Goal: Find specific page/section: Find specific page/section

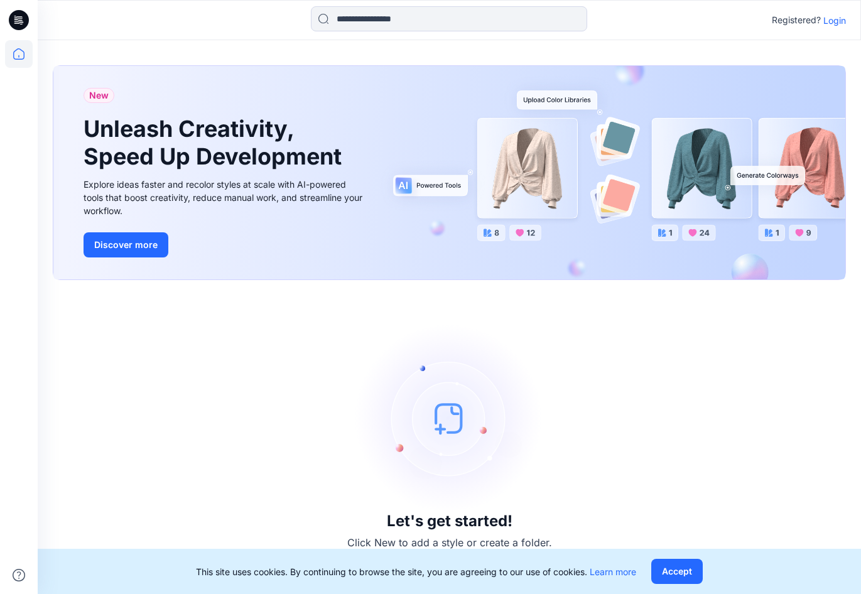
click at [22, 14] on icon at bounding box center [19, 20] width 20 height 20
click at [14, 19] on icon at bounding box center [19, 20] width 20 height 20
click at [834, 19] on p "Login" at bounding box center [834, 20] width 23 height 13
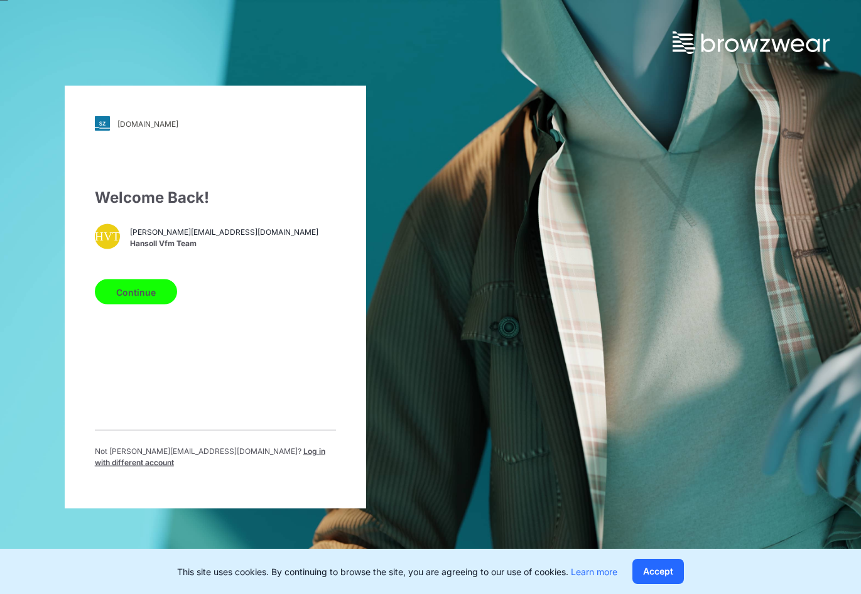
click at [141, 298] on button "Continue" at bounding box center [136, 291] width 82 height 25
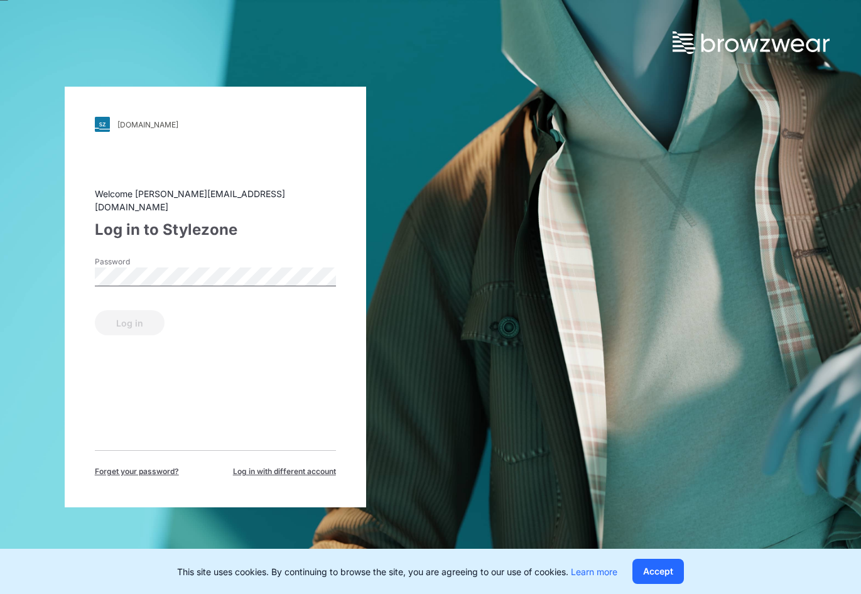
click at [158, 278] on div "Password" at bounding box center [215, 275] width 241 height 38
click at [130, 323] on button "Log in" at bounding box center [130, 322] width 70 height 25
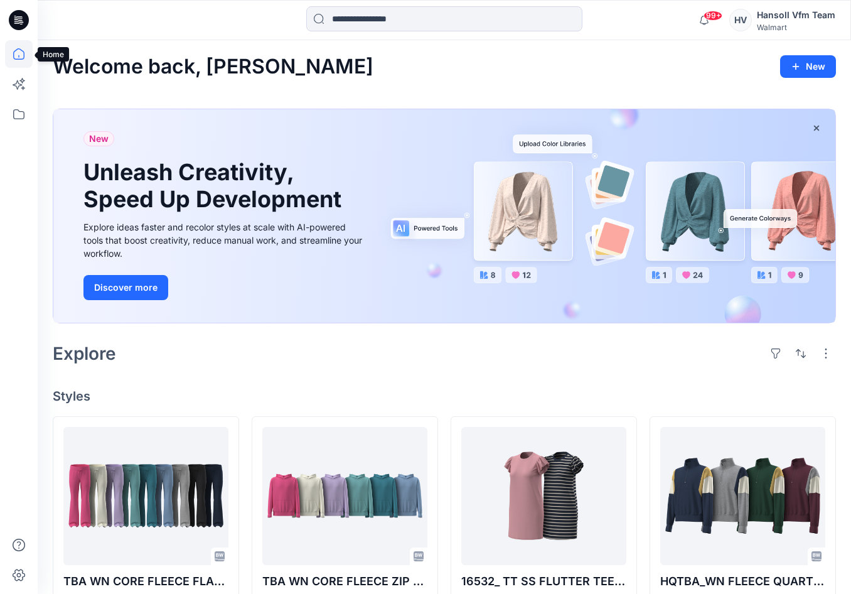
click at [16, 52] on icon at bounding box center [19, 54] width 28 height 28
click at [18, 117] on icon at bounding box center [19, 114] width 28 height 28
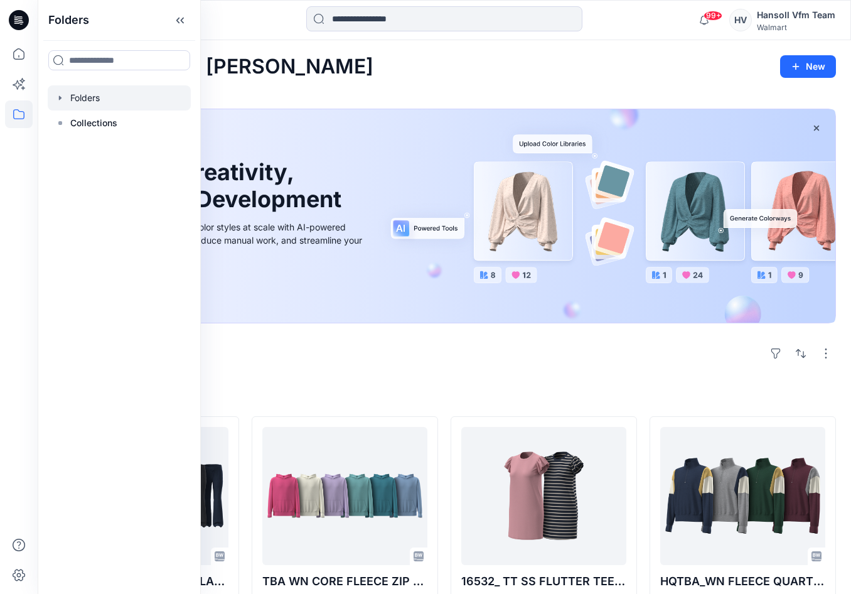
click at [87, 98] on div at bounding box center [119, 97] width 143 height 25
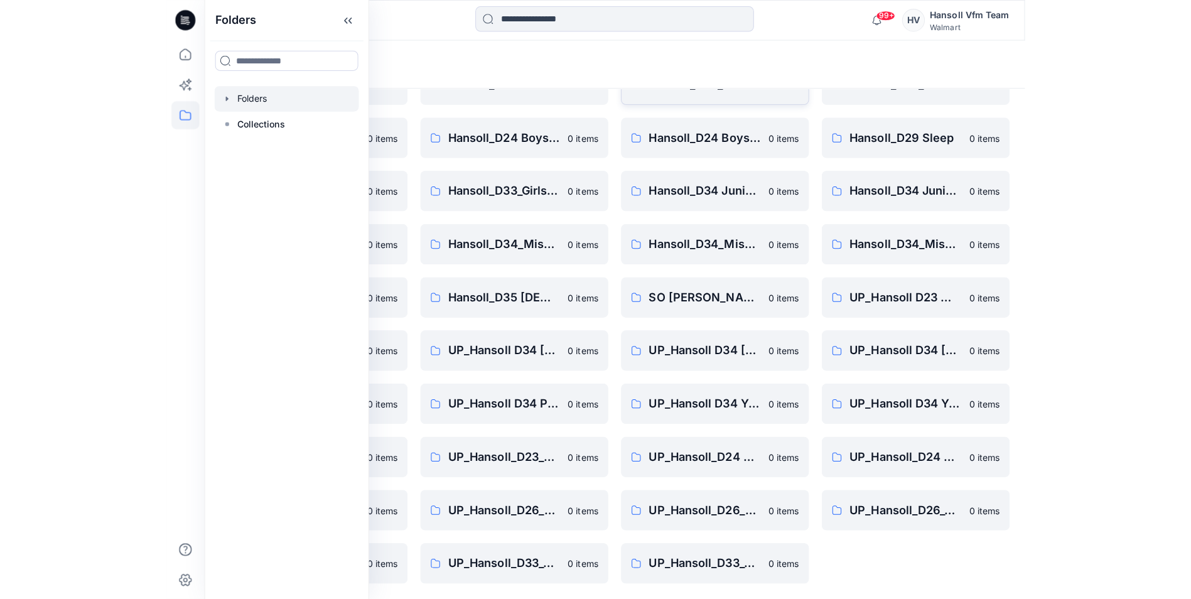
scroll to position [122, 0]
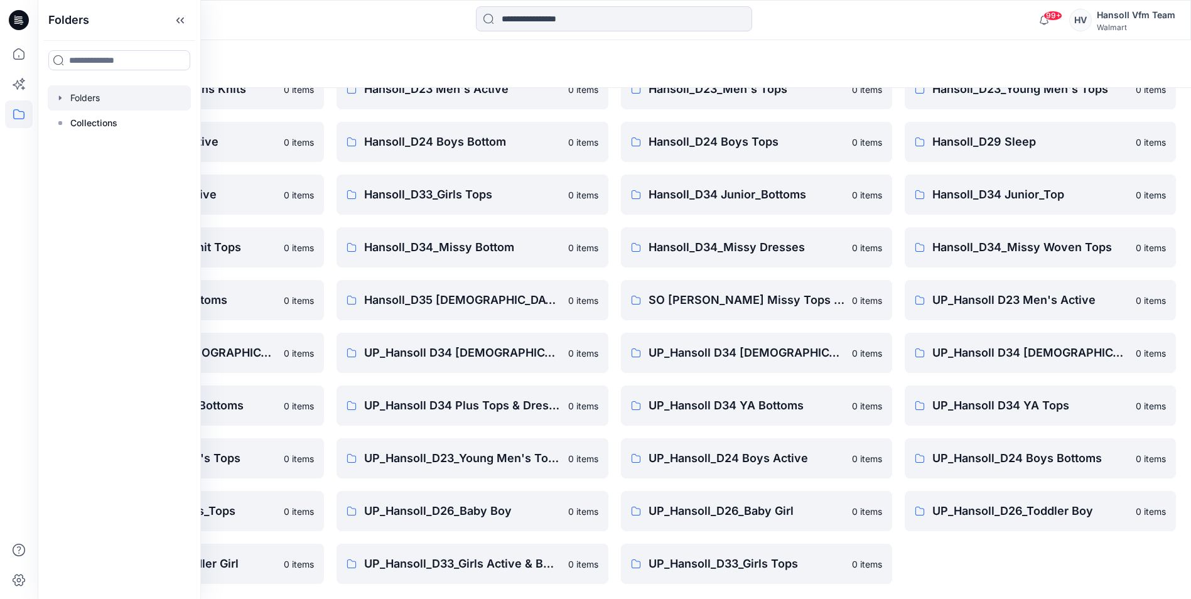
click at [850, 573] on div "FA Hansoll D33 Girls Knits 0 items Hansoll_D23_Young Men's Tops 0 items Hansoll…" at bounding box center [1039, 299] width 271 height 567
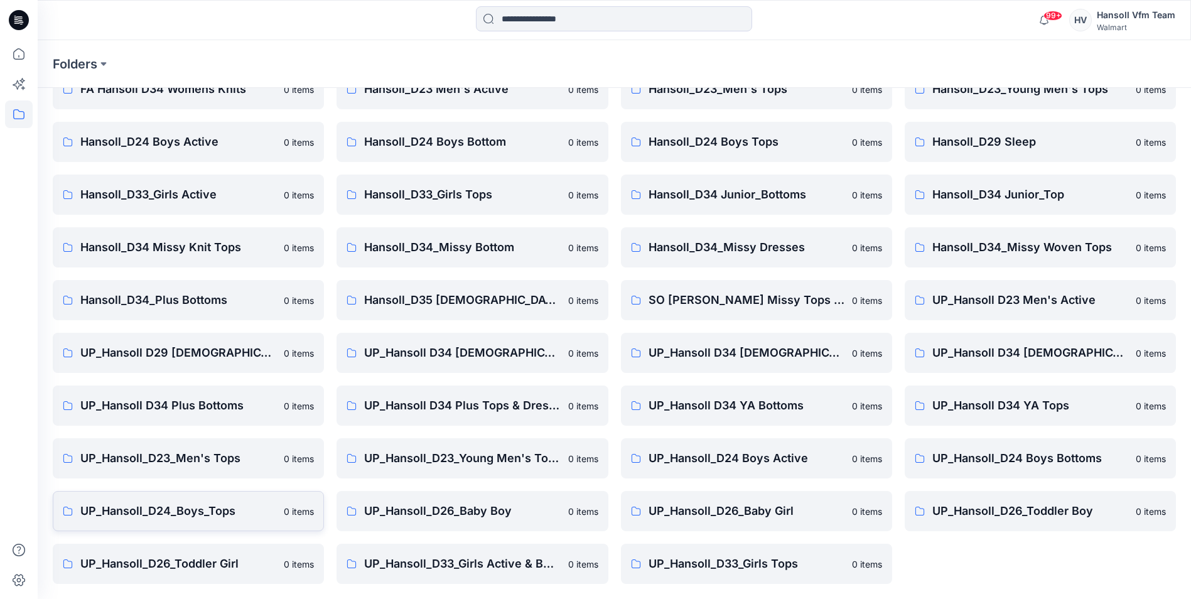
click at [144, 510] on p "UP_Hansoll_D24_Boys_Tops" at bounding box center [178, 511] width 196 height 18
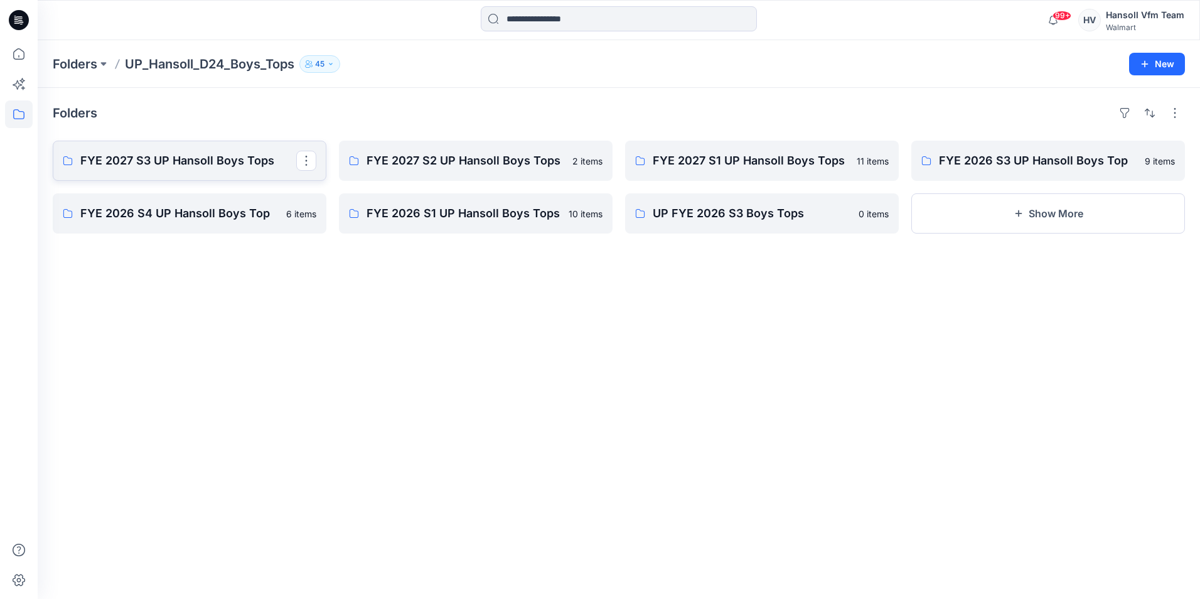
click at [154, 160] on p "FYE 2027 S3 UP Hansoll Boys Tops" at bounding box center [188, 161] width 216 height 18
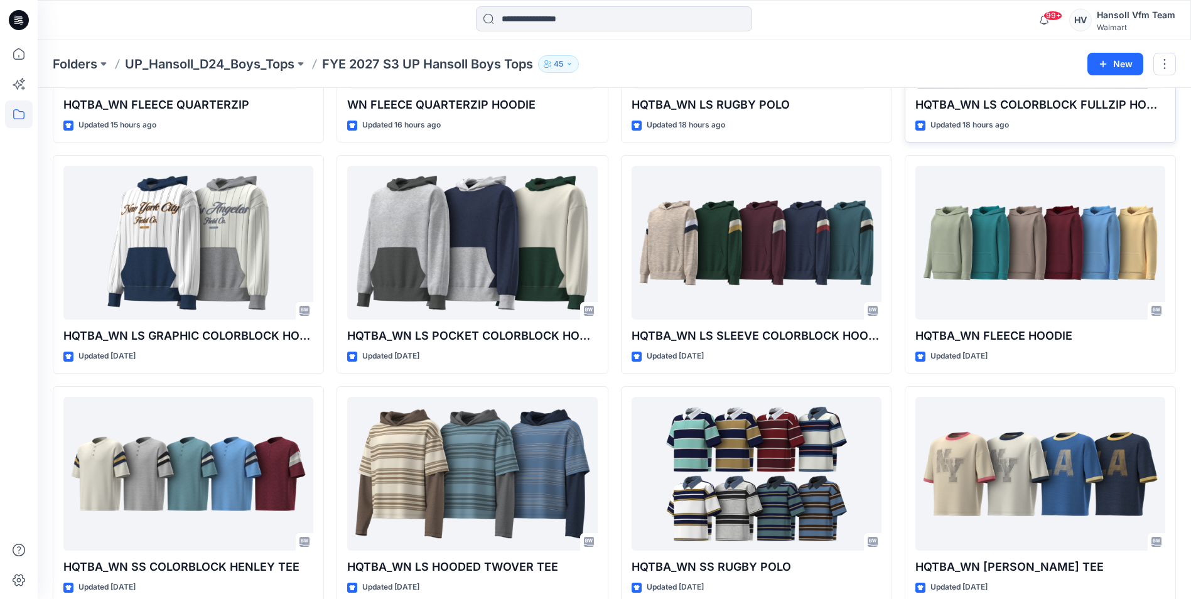
scroll to position [237, 0]
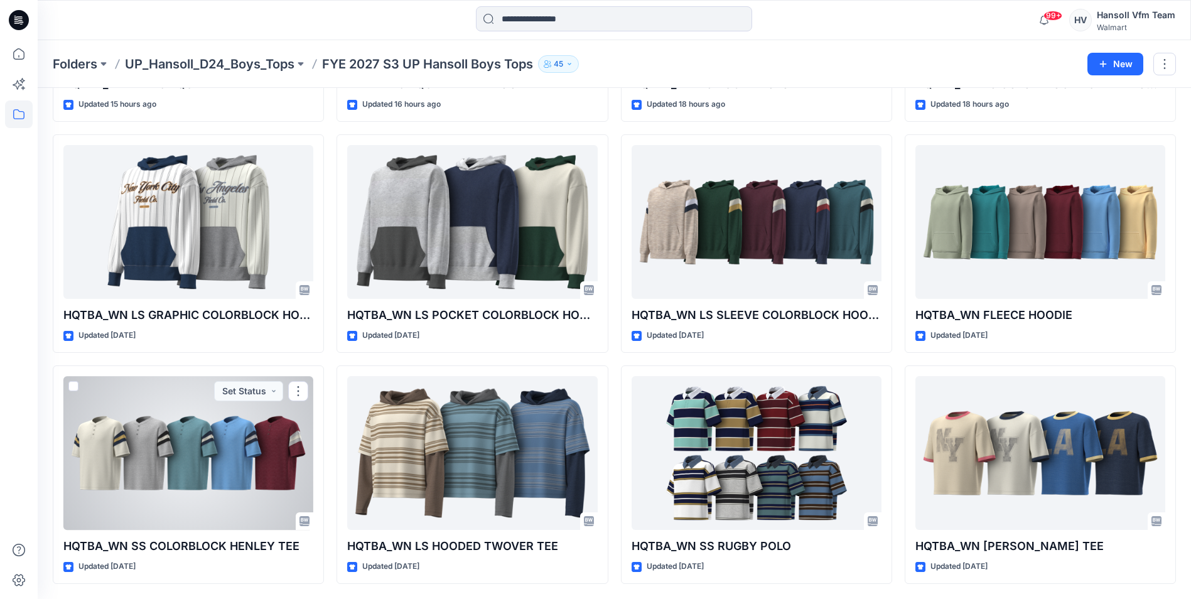
click at [171, 459] on div at bounding box center [188, 453] width 250 height 154
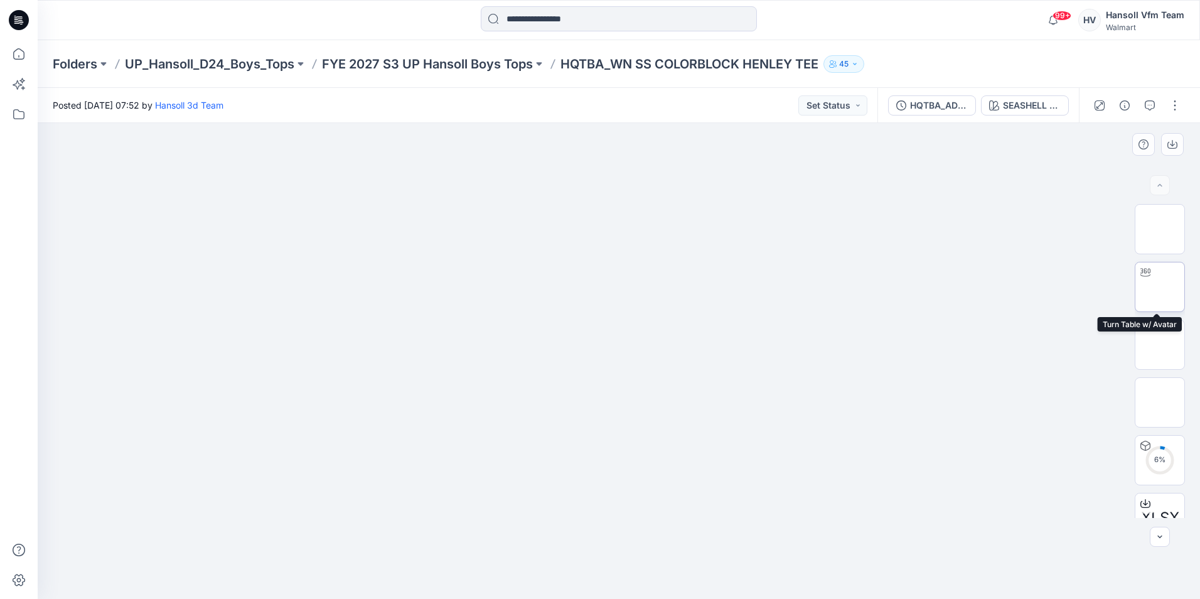
click at [850, 287] on img at bounding box center [1160, 287] width 0 height 0
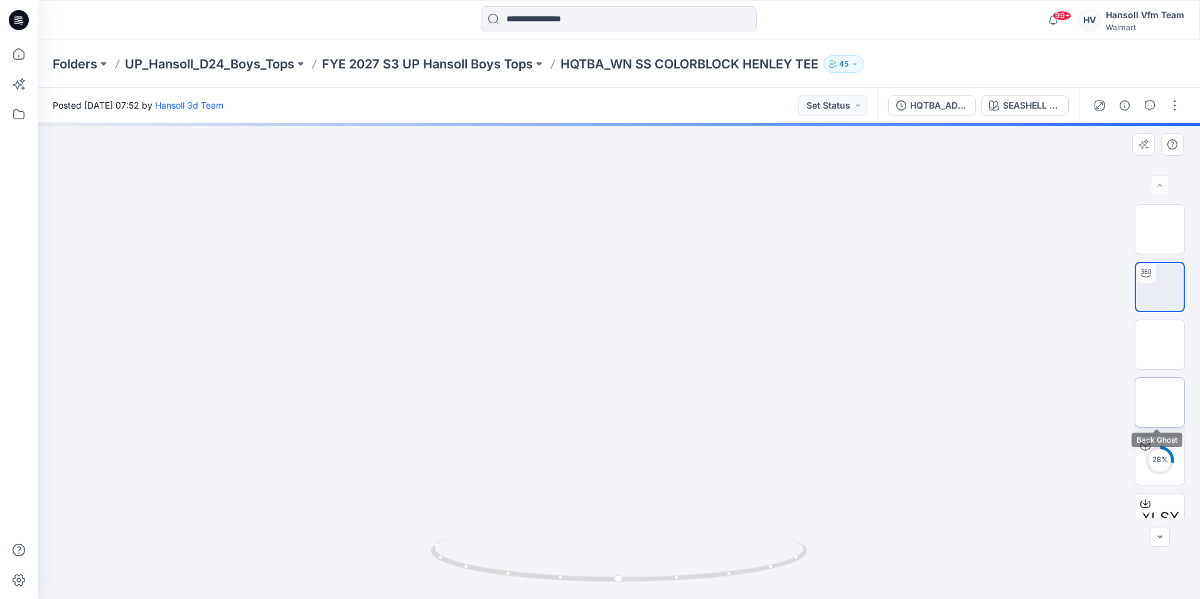
click at [850, 402] on img at bounding box center [1160, 402] width 0 height 0
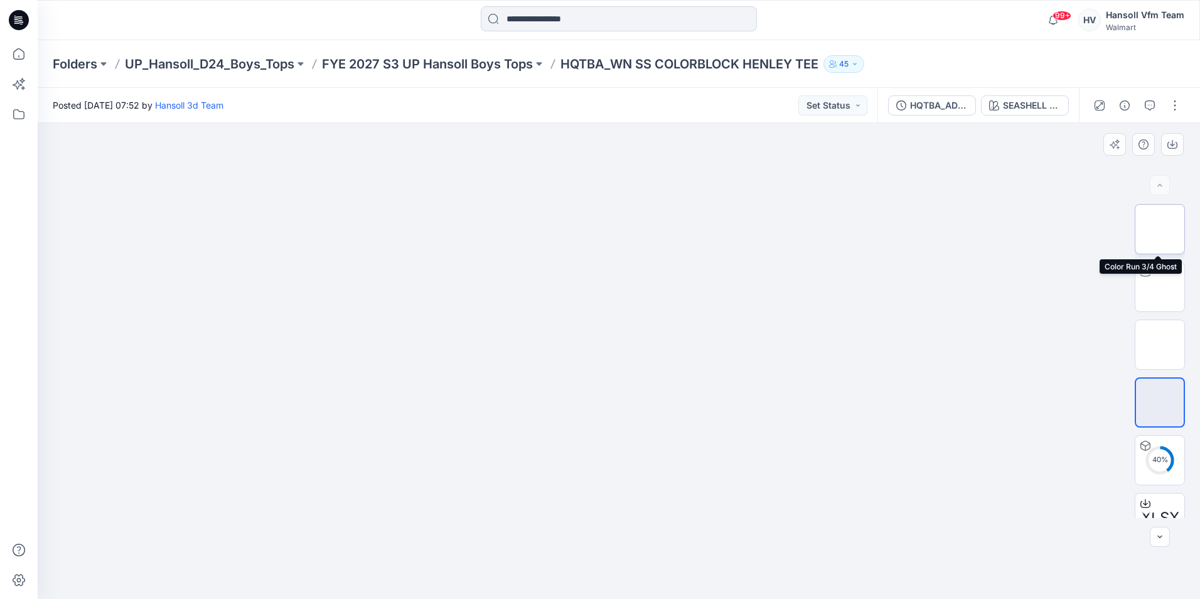
click at [850, 229] on img at bounding box center [1160, 229] width 0 height 0
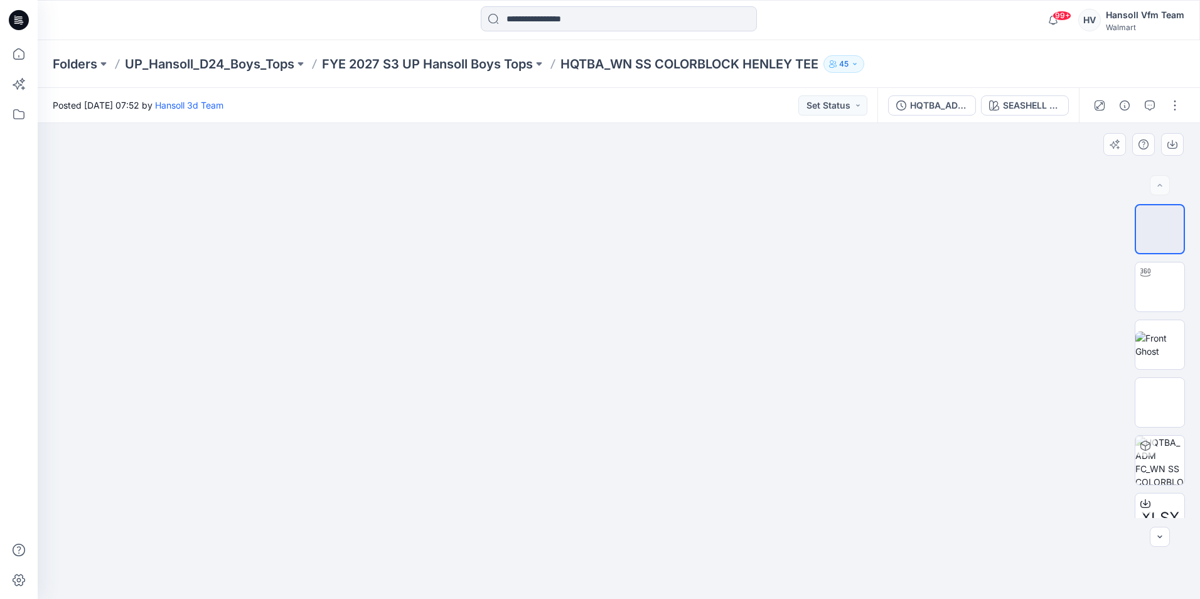
click at [719, 192] on img at bounding box center [618, 192] width 265 height 0
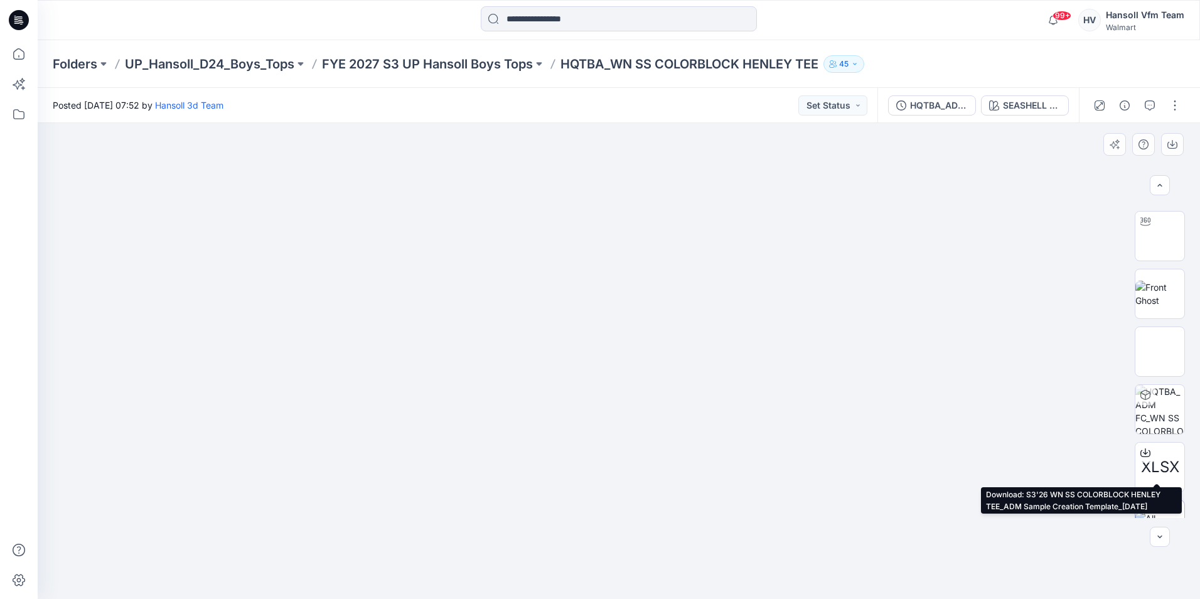
scroll to position [83, 0]
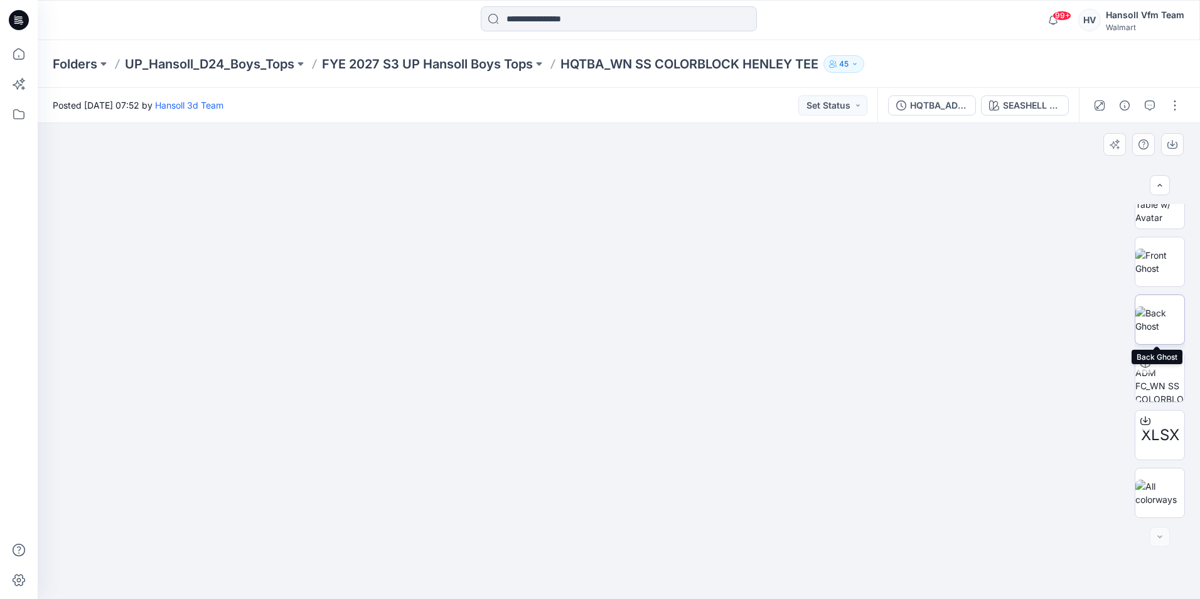
click at [850, 306] on img at bounding box center [1159, 319] width 49 height 26
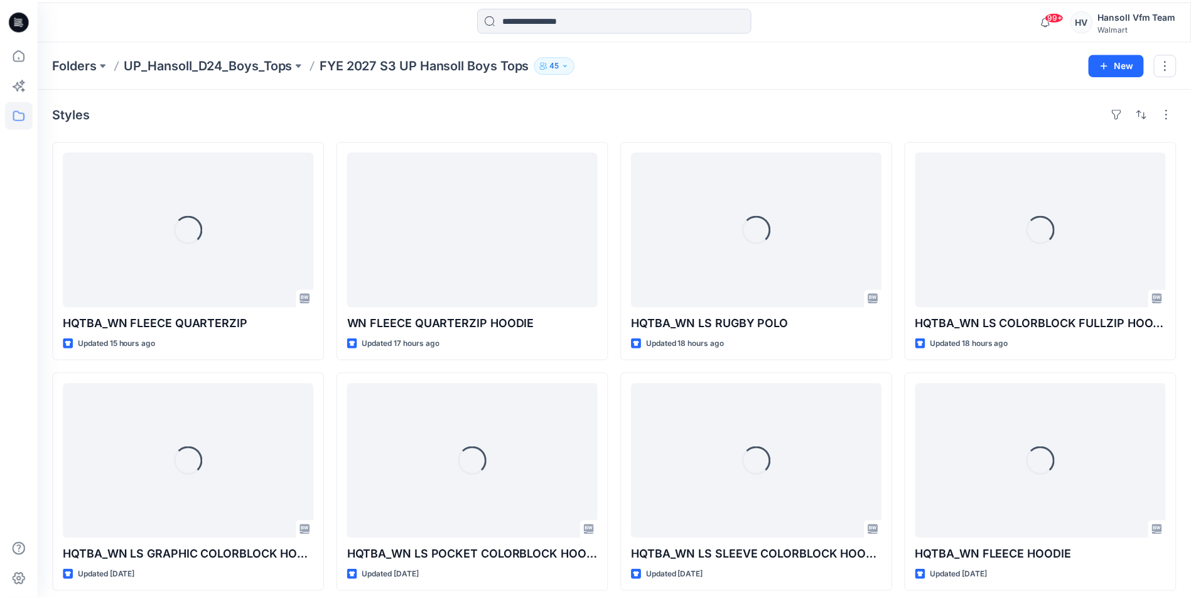
scroll to position [237, 0]
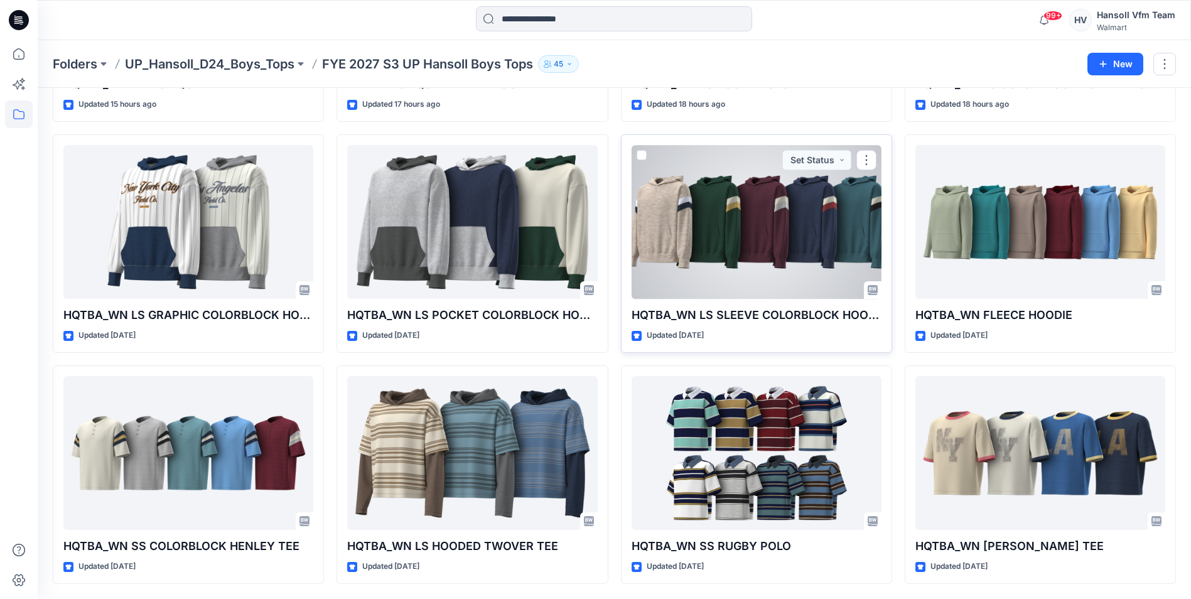
click at [780, 227] on div at bounding box center [756, 222] width 250 height 154
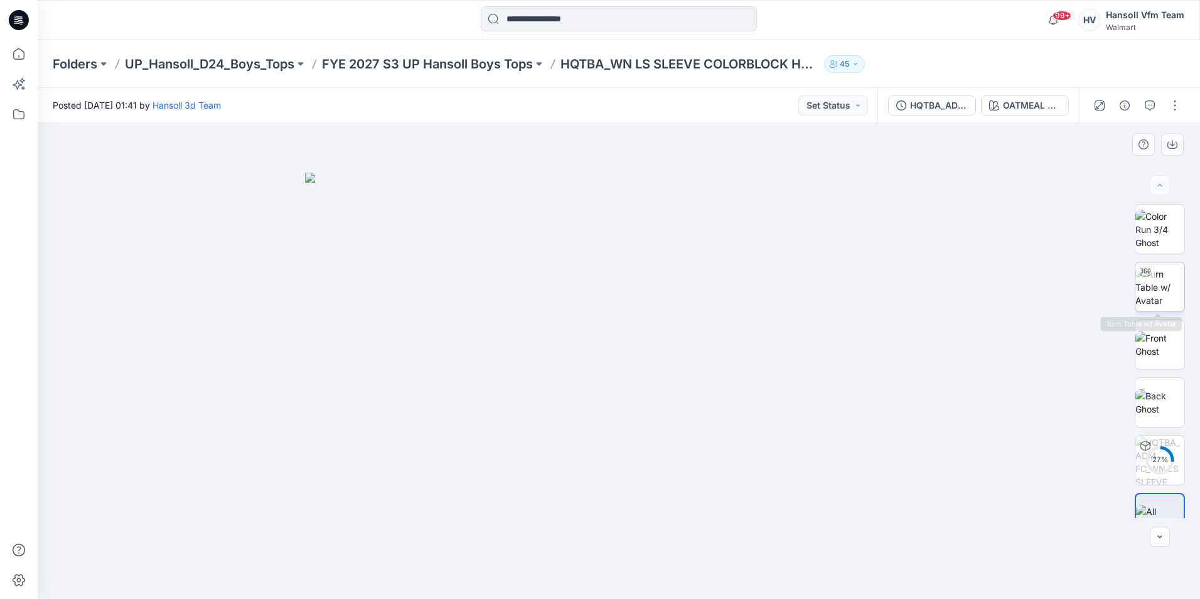
click at [850, 290] on img at bounding box center [1159, 287] width 49 height 40
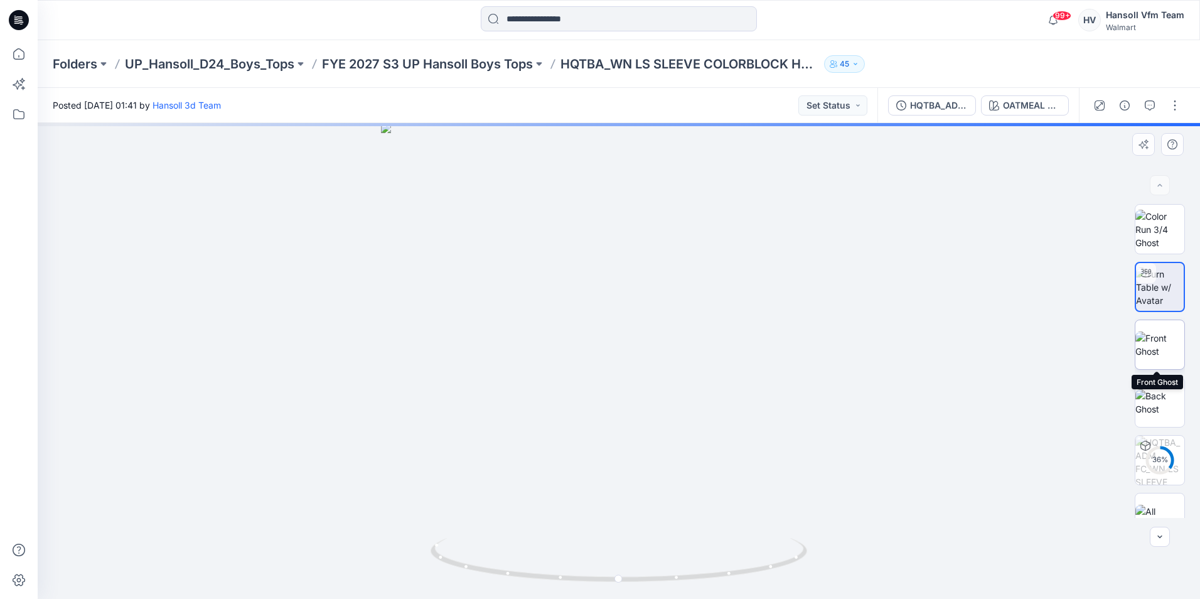
click at [850, 336] on img at bounding box center [1159, 344] width 49 height 26
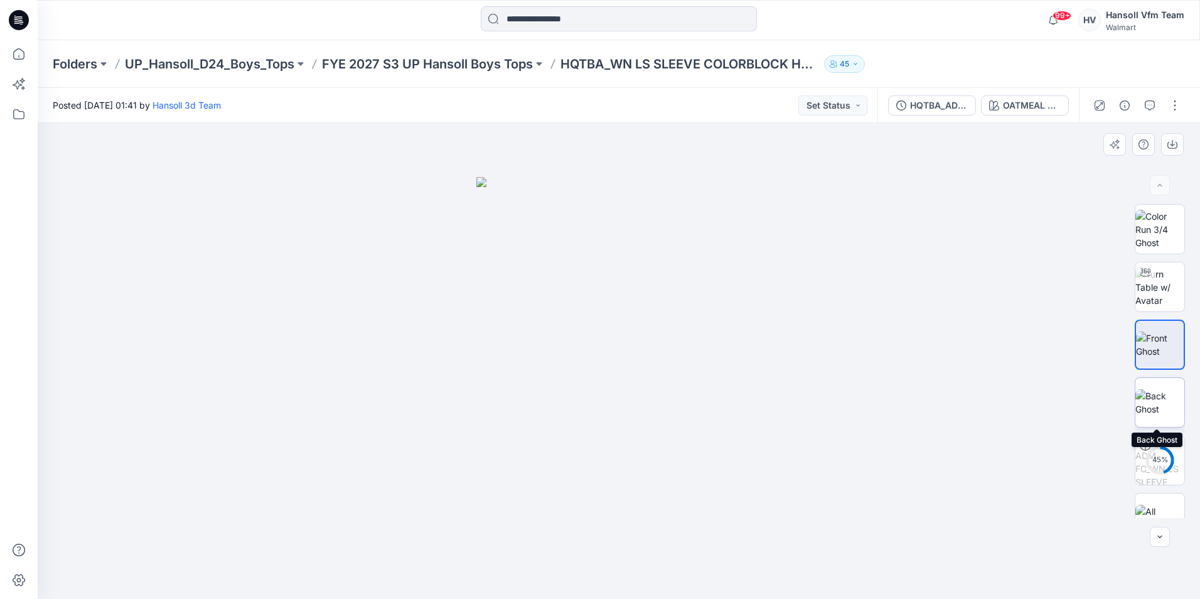
click at [850, 397] on img at bounding box center [1159, 402] width 49 height 26
